Goal: Task Accomplishment & Management: Use online tool/utility

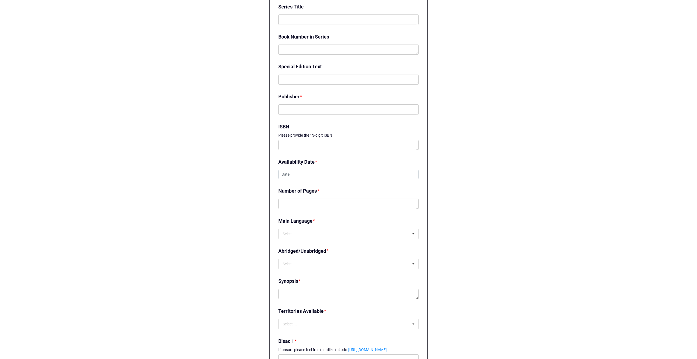
scroll to position [266, 0]
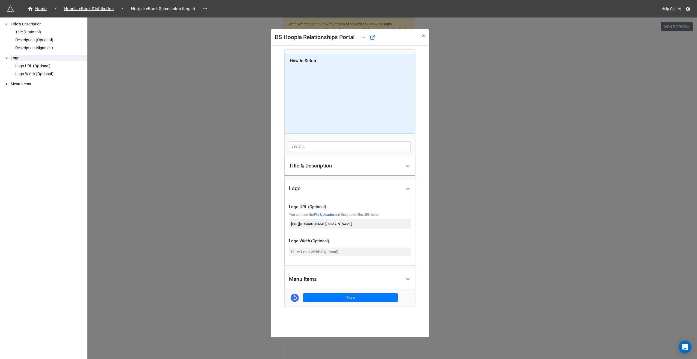
scroll to position [137, 0]
click at [427, 34] on button "× Close" at bounding box center [423, 35] width 11 height 13
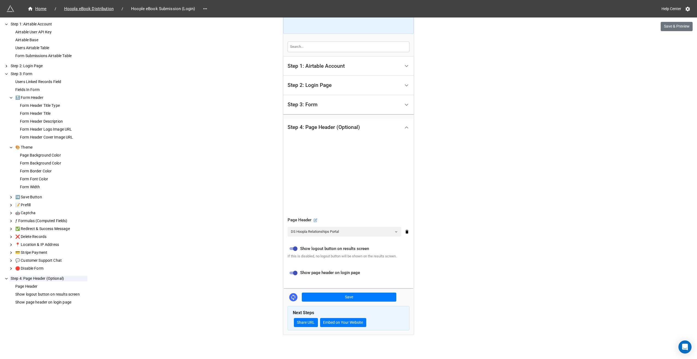
scroll to position [144, 0]
click at [318, 102] on div "Step 3: Form" at bounding box center [344, 104] width 113 height 13
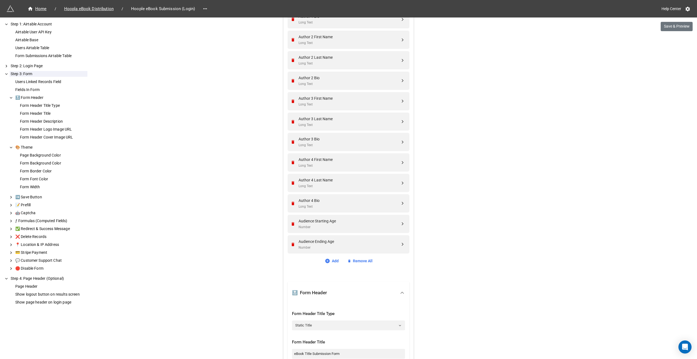
scroll to position [854, 0]
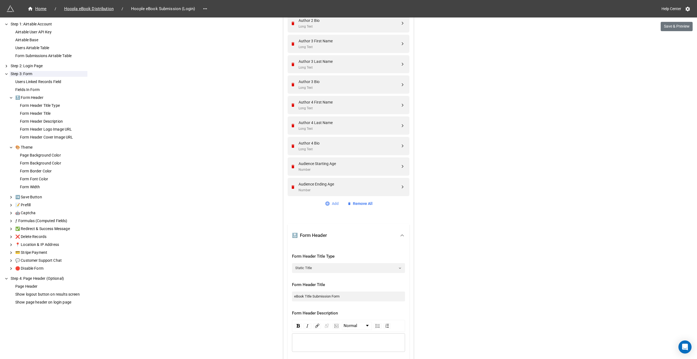
click at [328, 201] on icon at bounding box center [327, 203] width 5 height 5
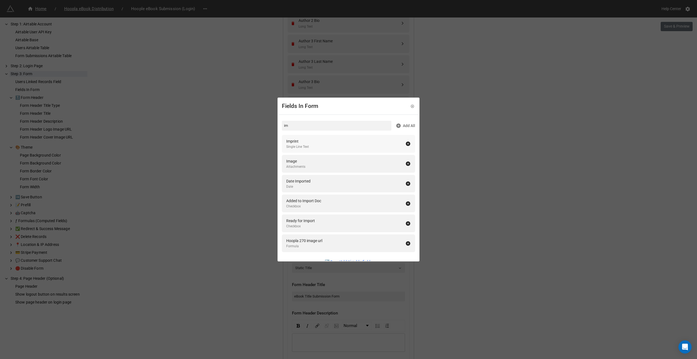
type input "im"
click at [406, 144] on icon at bounding box center [408, 144] width 4 height 4
click at [214, 264] on div "Fields In Form im Add All Image Attachments Date Imported Date Added to Import …" at bounding box center [348, 179] width 697 height 359
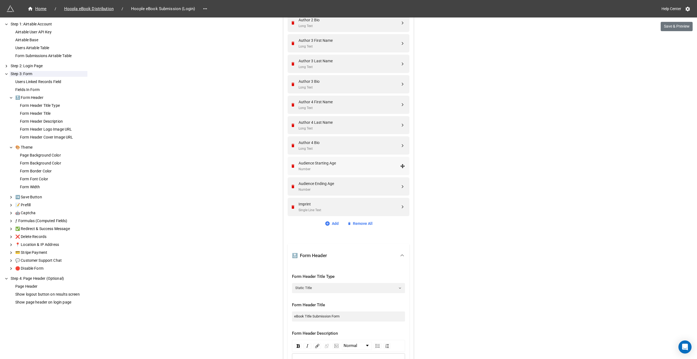
drag, startPoint x: 367, startPoint y: 204, endPoint x: 361, endPoint y: 170, distance: 34.9
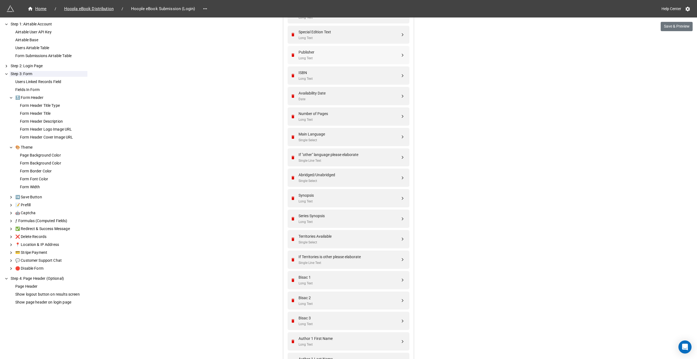
scroll to position [411, 0]
drag, startPoint x: 401, startPoint y: 208, endPoint x: 395, endPoint y: 56, distance: 151.5
click at [386, 59] on div "Single Line Text" at bounding box center [350, 61] width 102 height 5
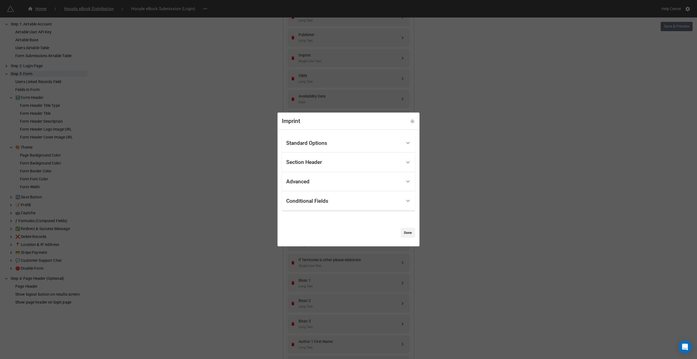
click at [324, 142] on div "Standard Options" at bounding box center [306, 142] width 41 height 5
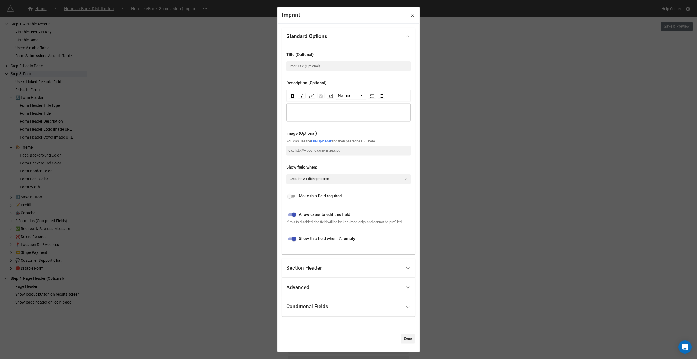
click at [439, 147] on div "Imprint Standard Options Title (Optional) Description (Optional) Normal Image (…" at bounding box center [348, 179] width 697 height 359
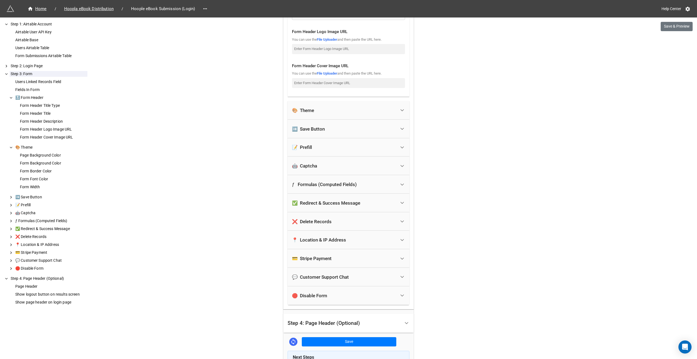
scroll to position [1212, 0]
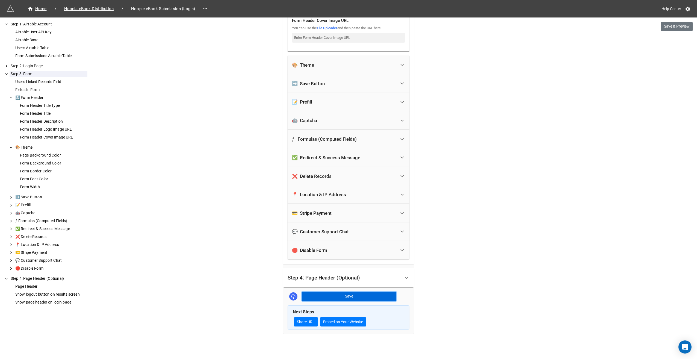
click at [321, 292] on button "Save" at bounding box center [349, 296] width 95 height 9
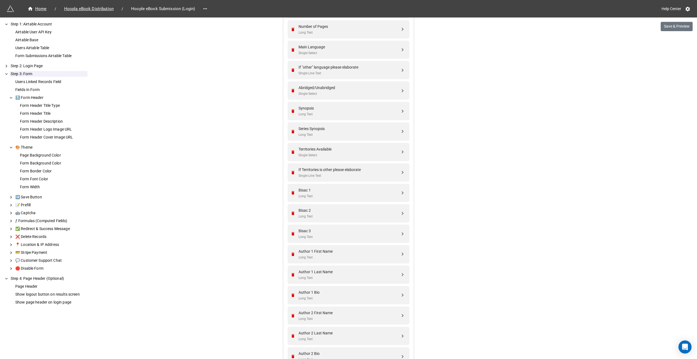
scroll to position [474, 0]
